Goal: Transaction & Acquisition: Purchase product/service

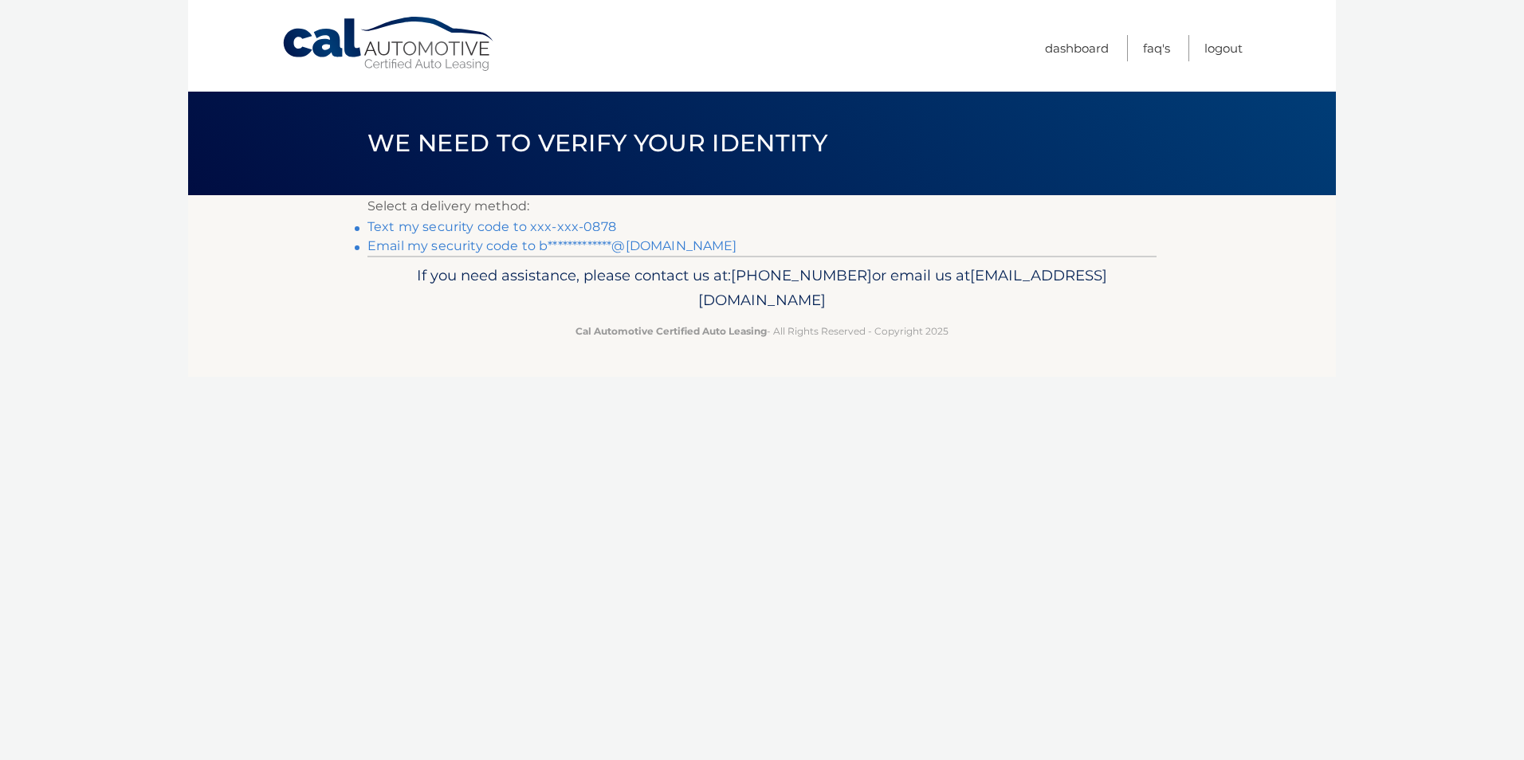
click at [433, 241] on link "**********" at bounding box center [552, 245] width 370 height 15
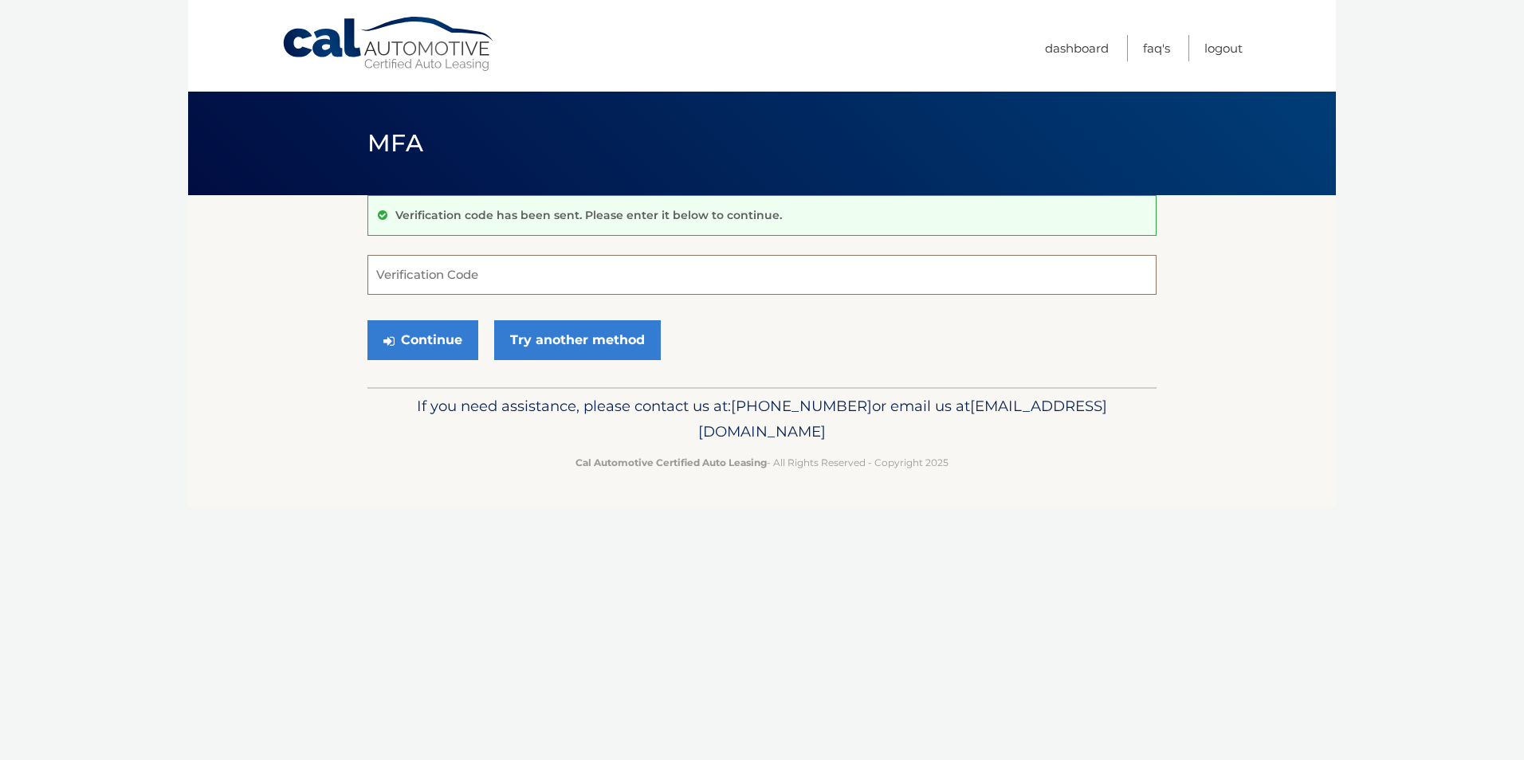
click at [412, 274] on input "Verification Code" at bounding box center [761, 275] width 789 height 40
type input "246843"
click at [413, 344] on button "Continue" at bounding box center [422, 340] width 111 height 40
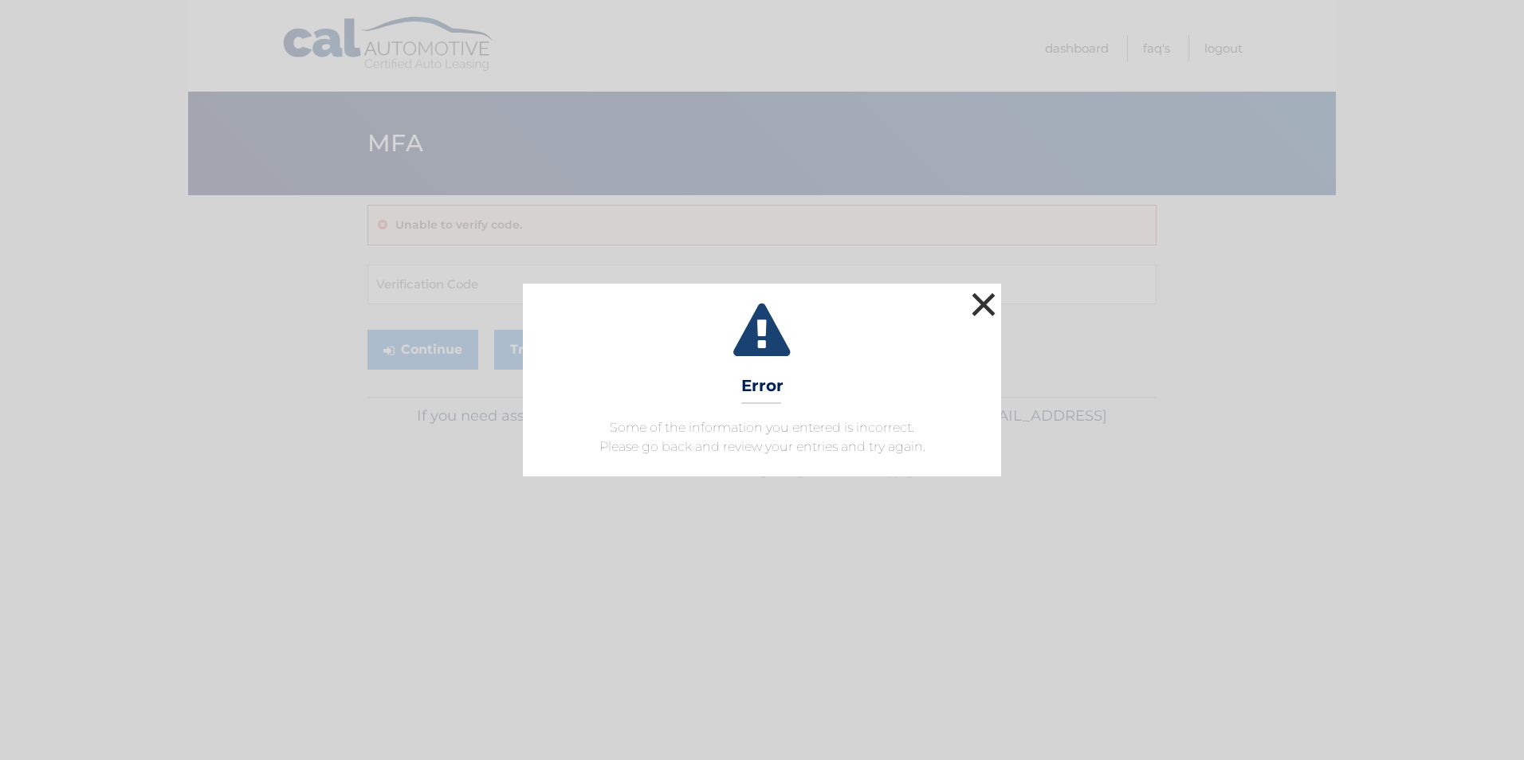
click at [978, 298] on button "×" at bounding box center [984, 305] width 32 height 32
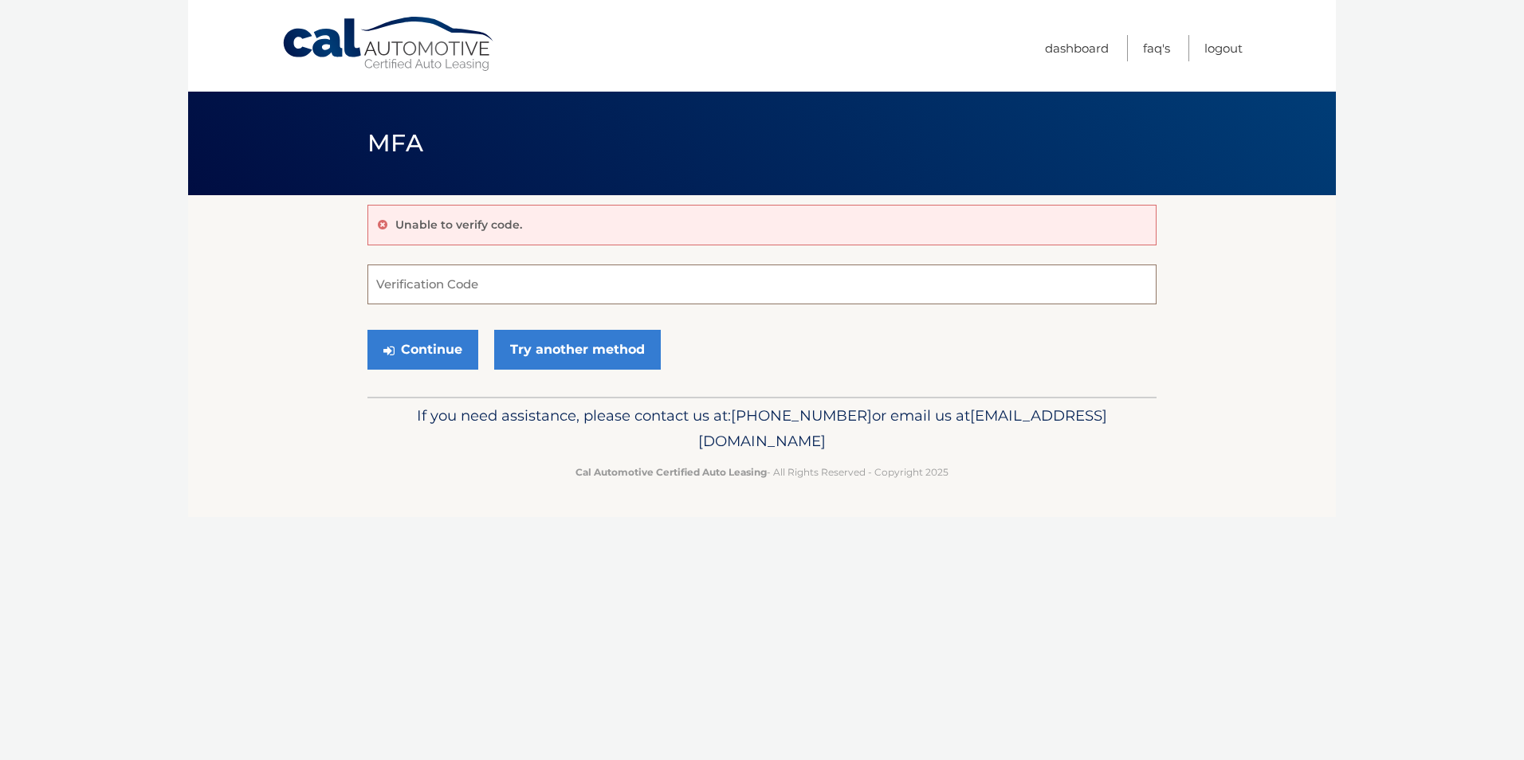
click at [449, 284] on input "Verification Code" at bounding box center [761, 285] width 789 height 40
type input "246823"
click at [400, 349] on button "Continue" at bounding box center [422, 350] width 111 height 40
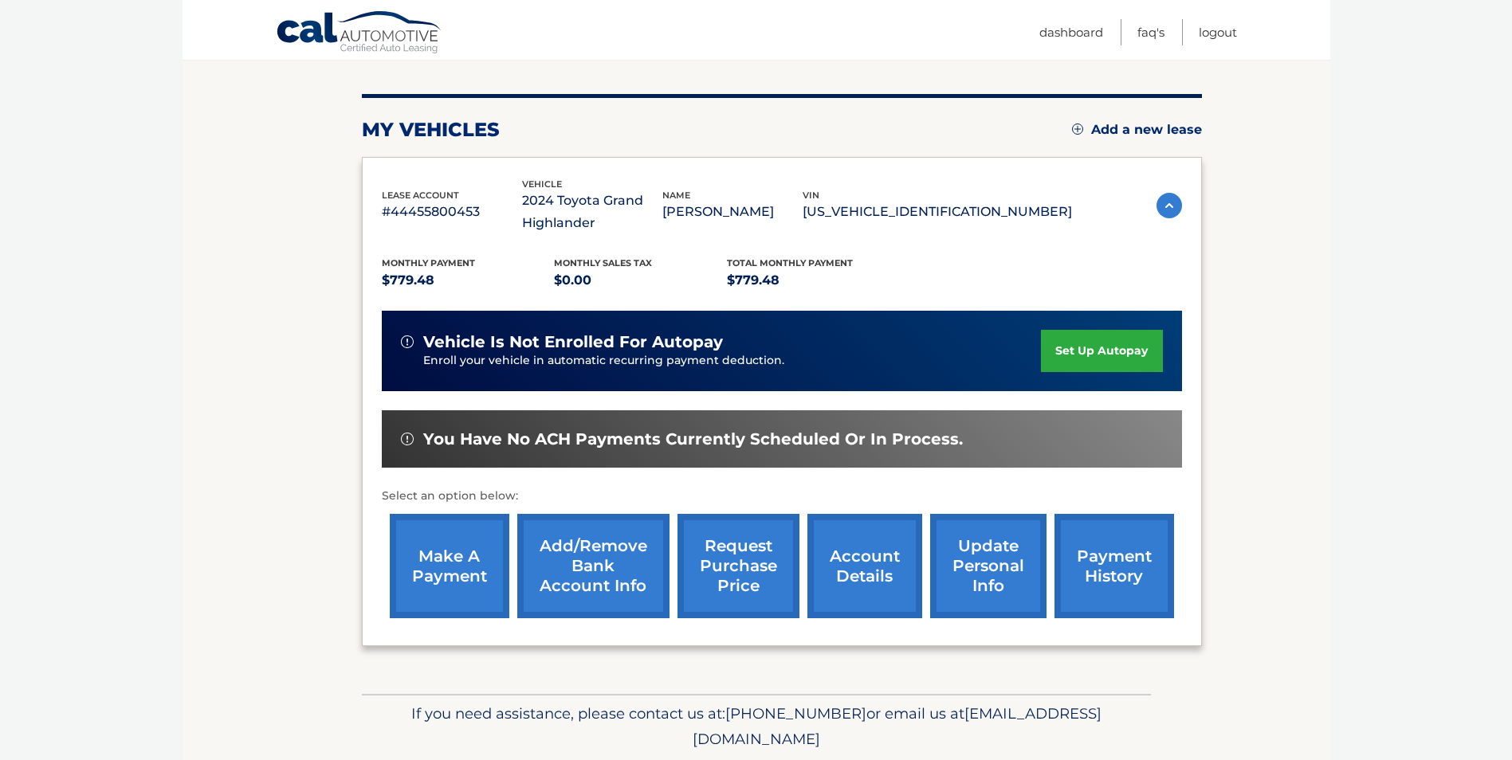
scroll to position [228, 0]
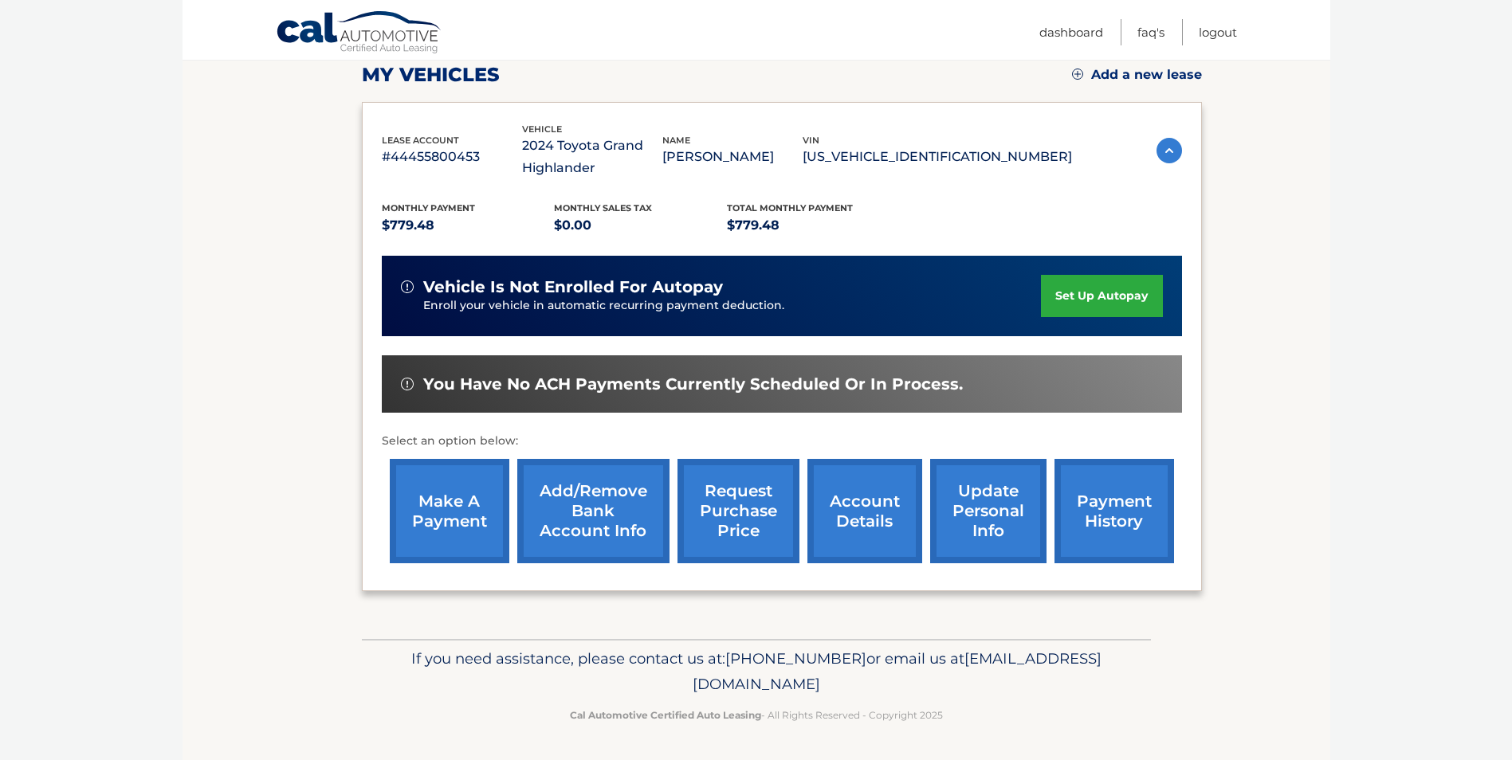
click at [451, 505] on link "make a payment" at bounding box center [450, 511] width 120 height 104
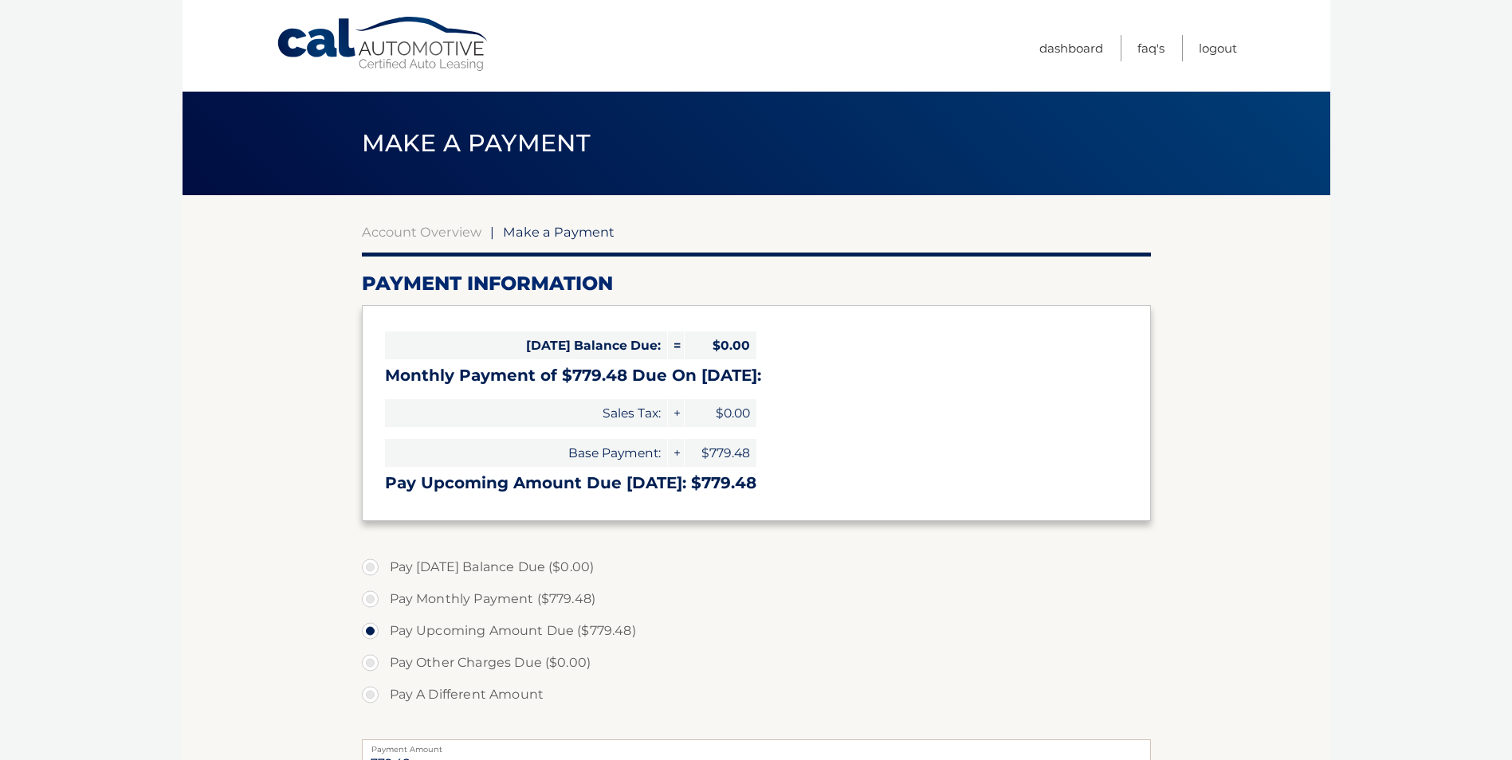
select select "MjU1Mzk0ZjgtMTgxMi00YTNhLTk5NWYtMjc1MzJiMjJjZWJm"
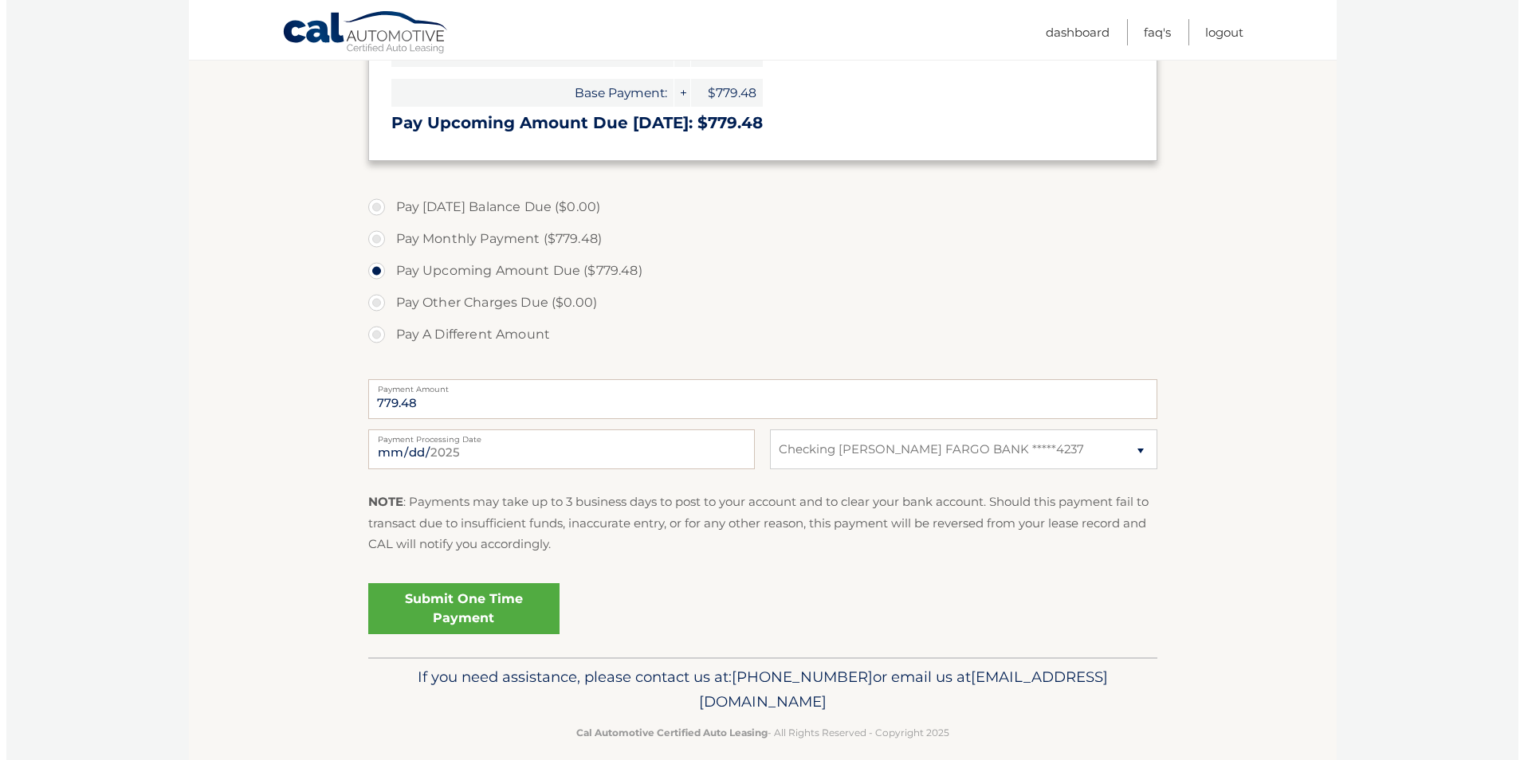
scroll to position [379, 0]
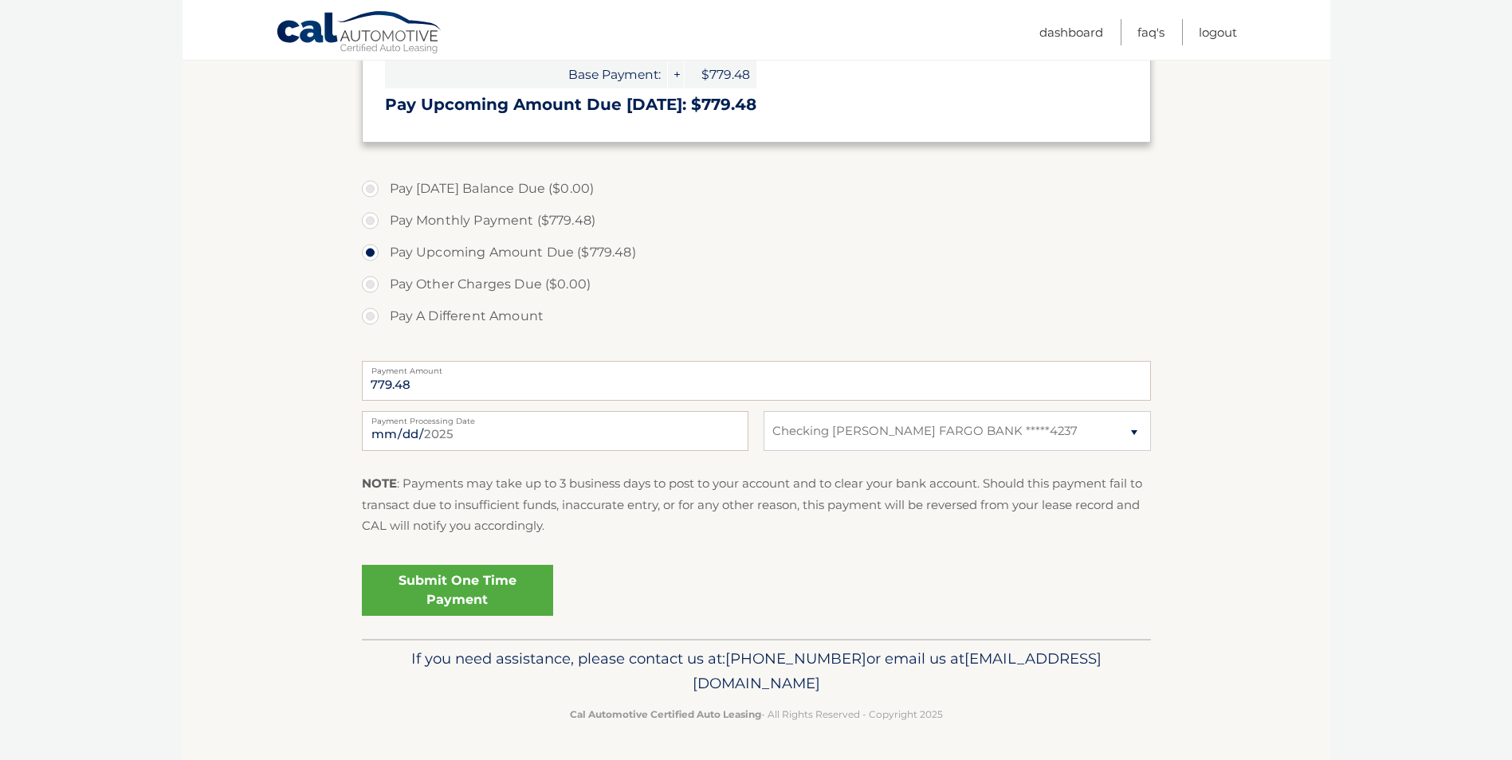
click at [483, 585] on link "Submit One Time Payment" at bounding box center [457, 590] width 191 height 51
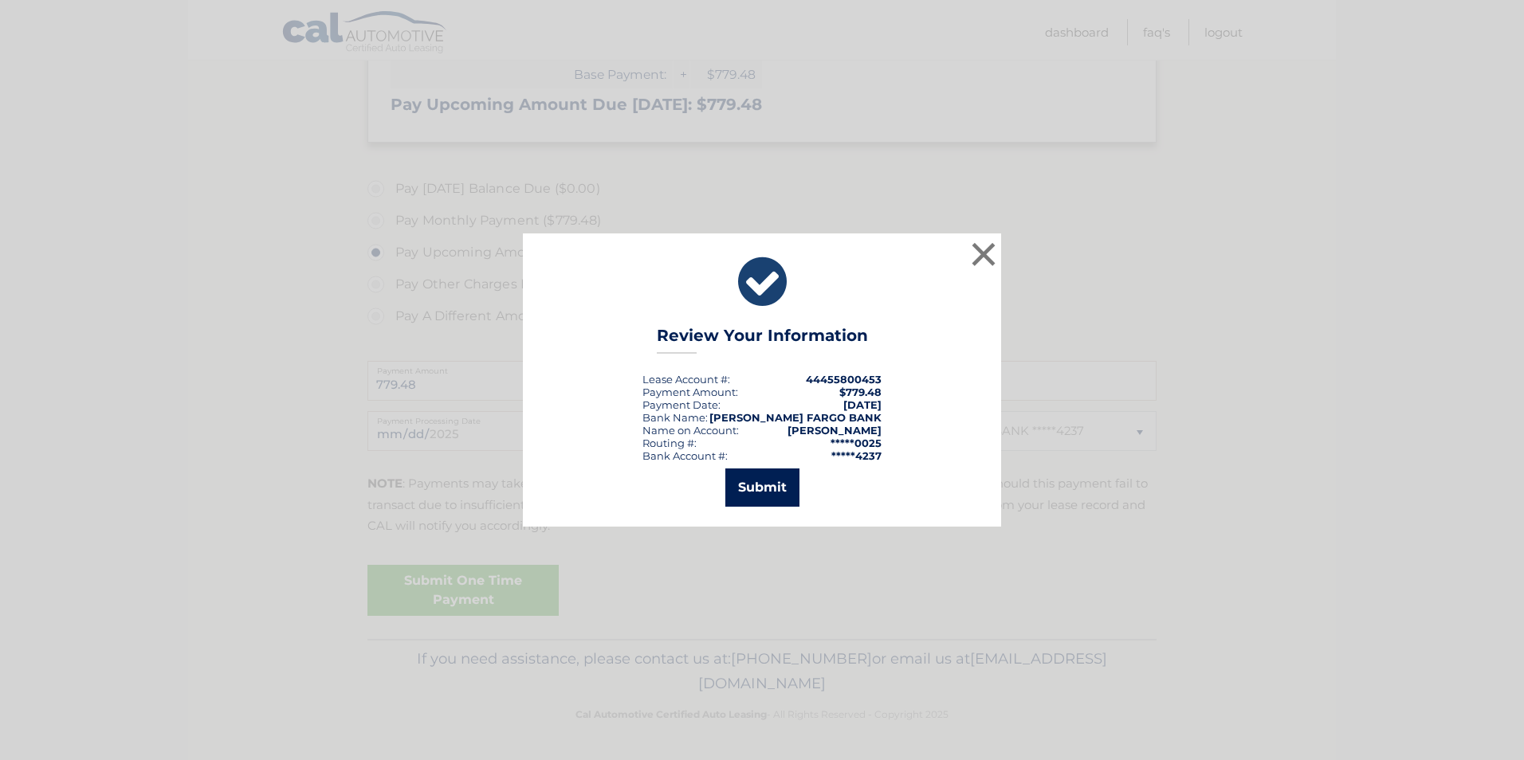
click at [778, 477] on button "Submit" at bounding box center [762, 488] width 74 height 38
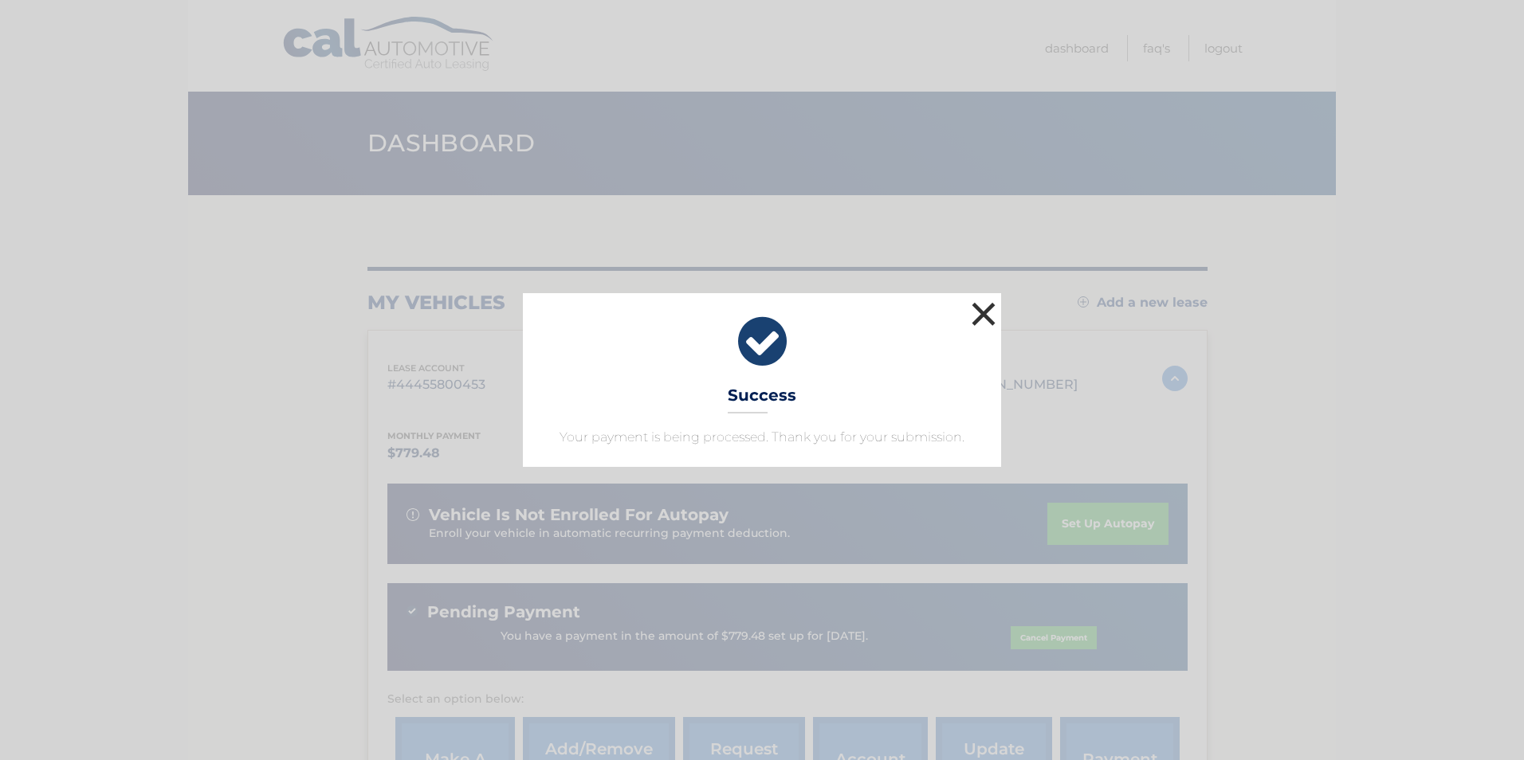
click at [982, 314] on button "×" at bounding box center [984, 314] width 32 height 32
